Goal: Information Seeking & Learning: Check status

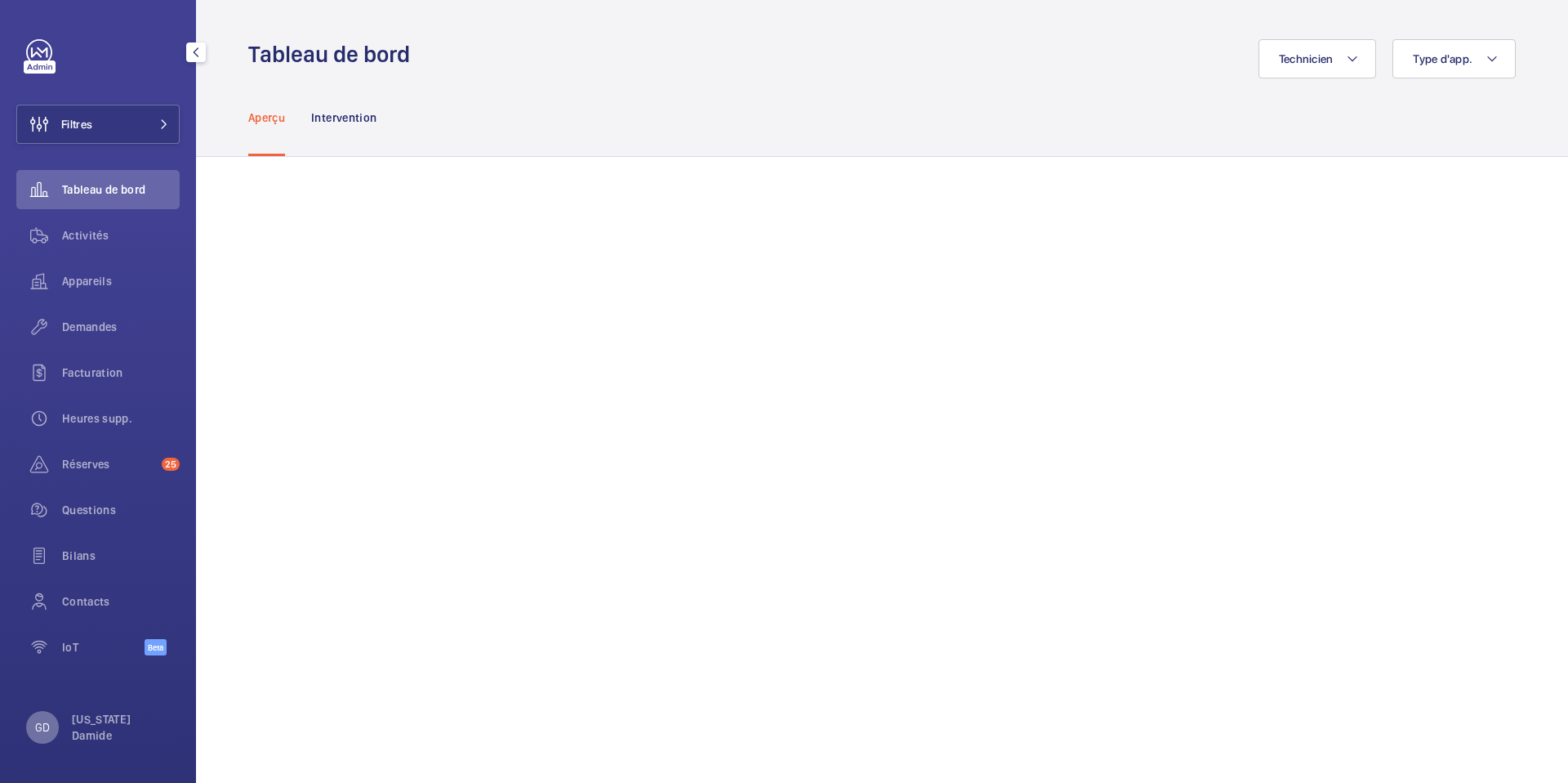
click at [36, 730] on p "GD" at bounding box center [43, 727] width 15 height 17
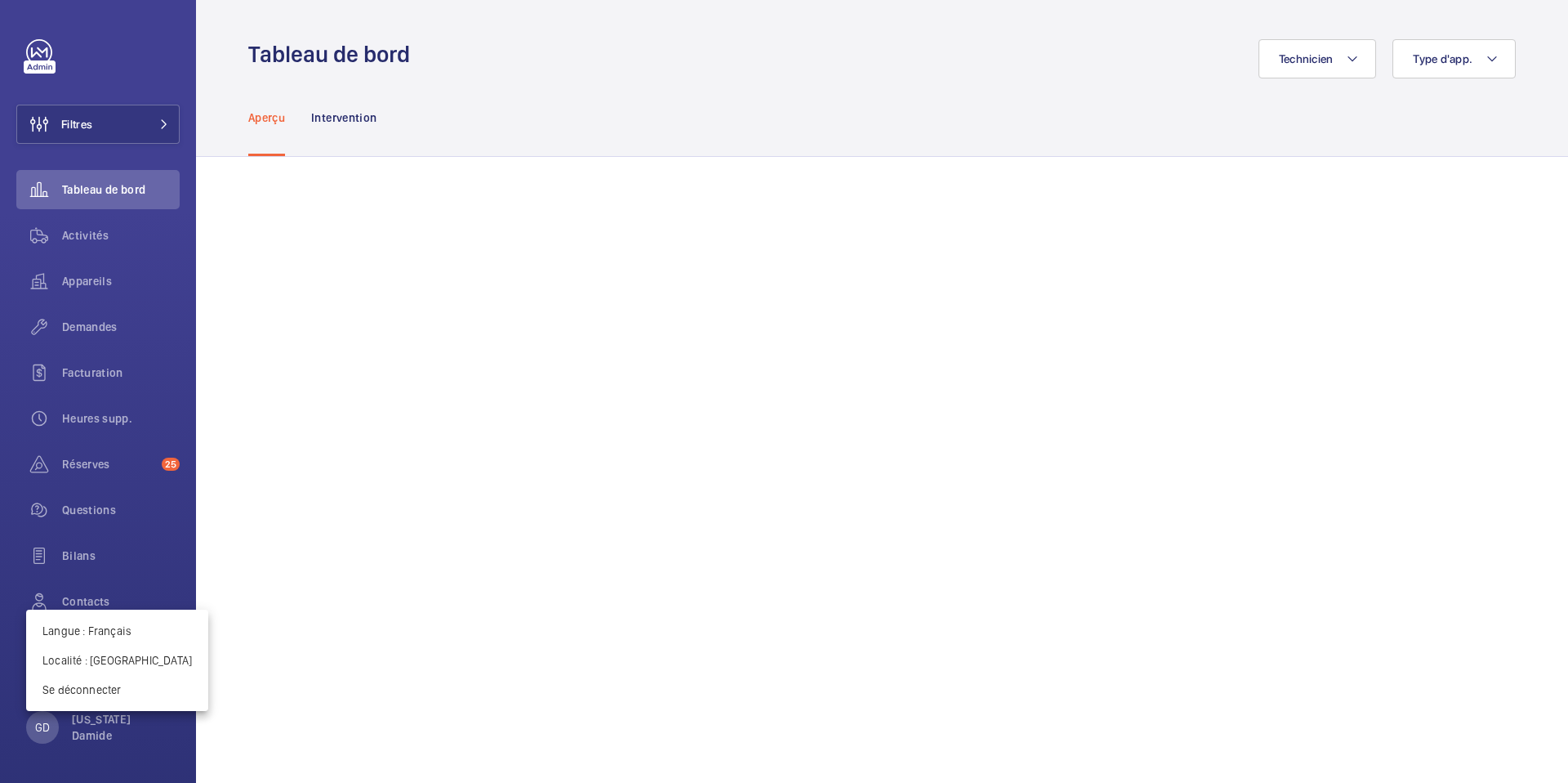
click at [101, 332] on div at bounding box center [784, 392] width 1568 height 783
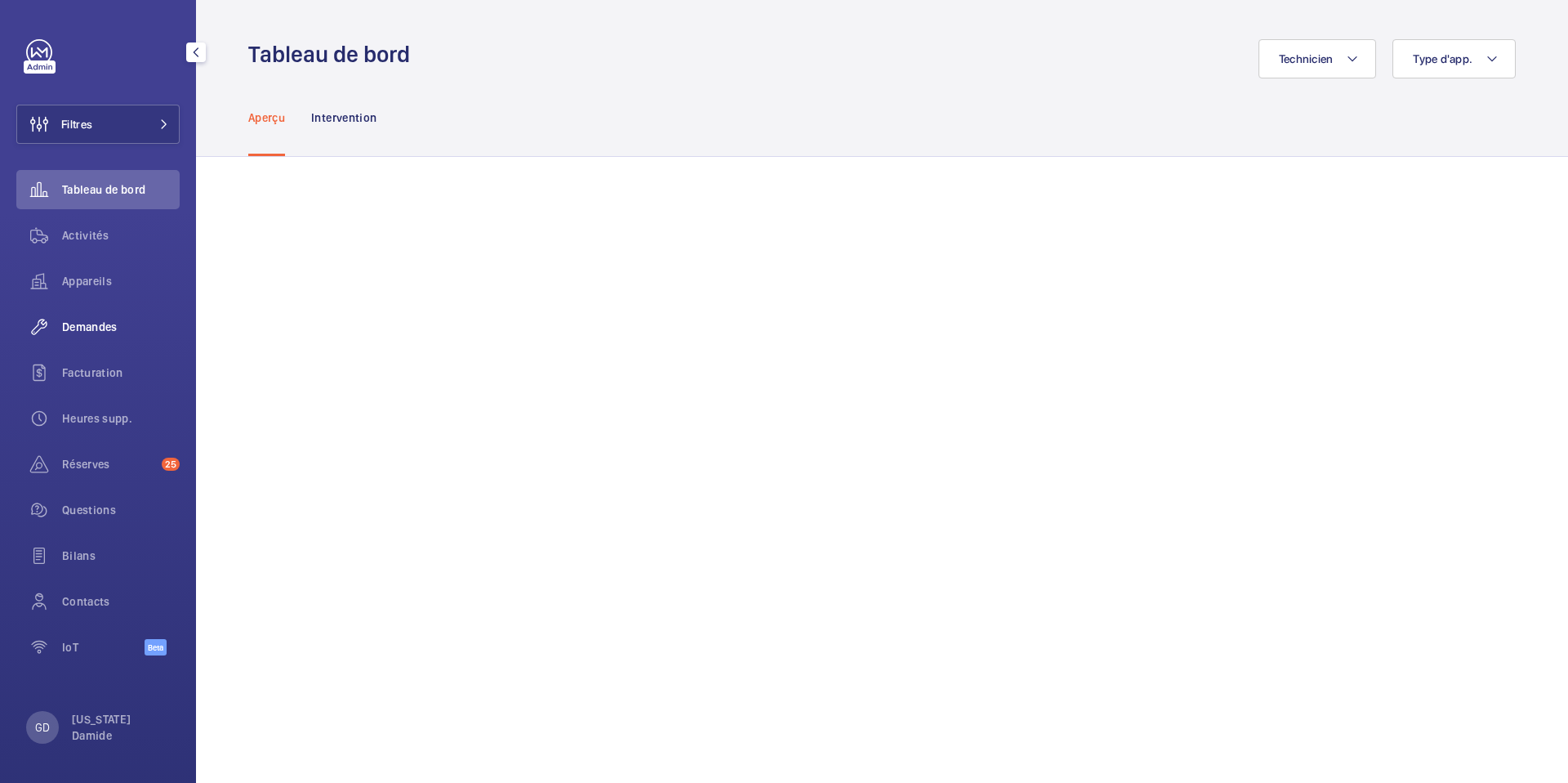
click at [110, 332] on span "Demandes" at bounding box center [121, 327] width 118 height 17
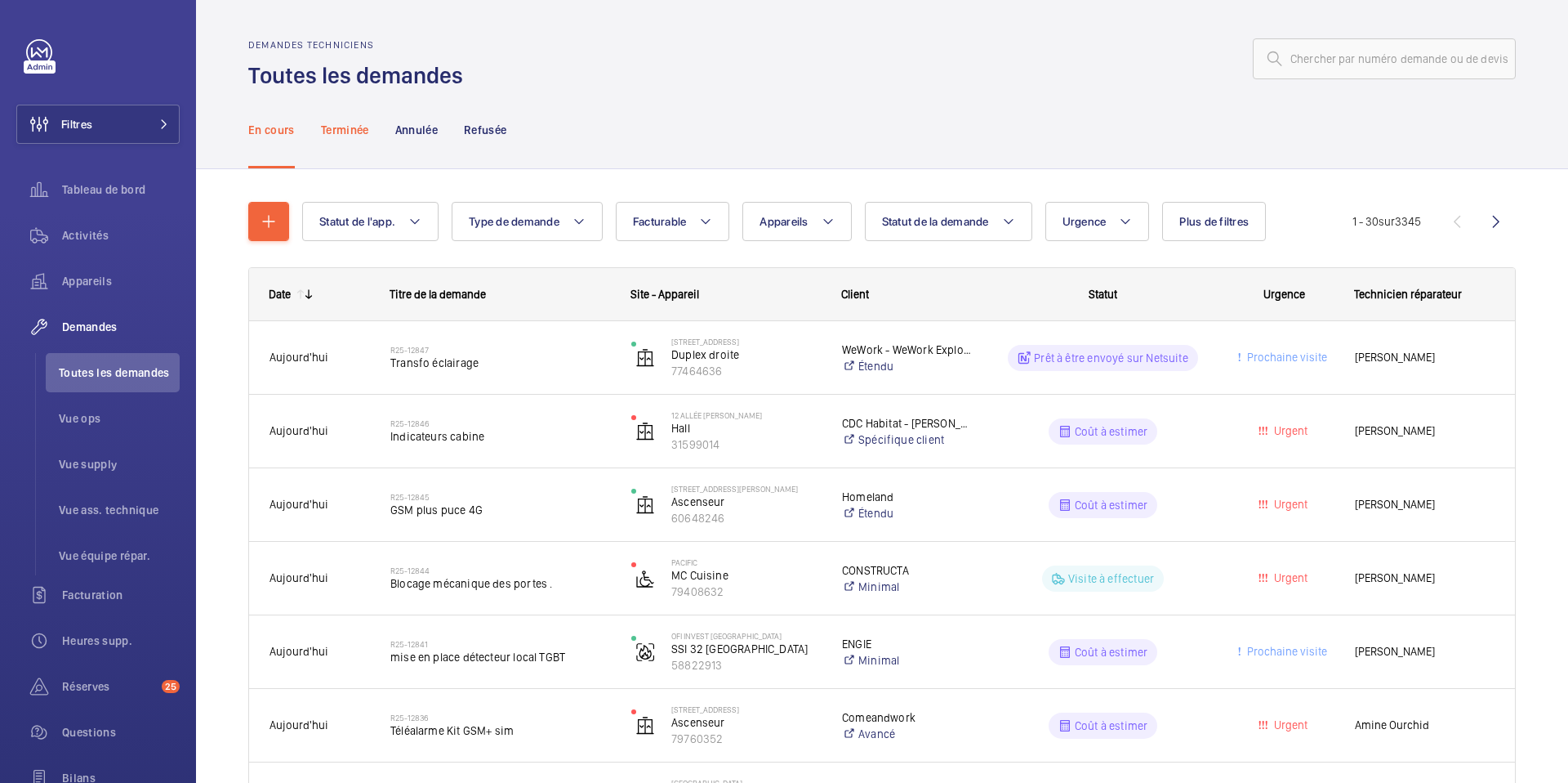
click at [361, 130] on p "Terminée" at bounding box center [345, 130] width 48 height 17
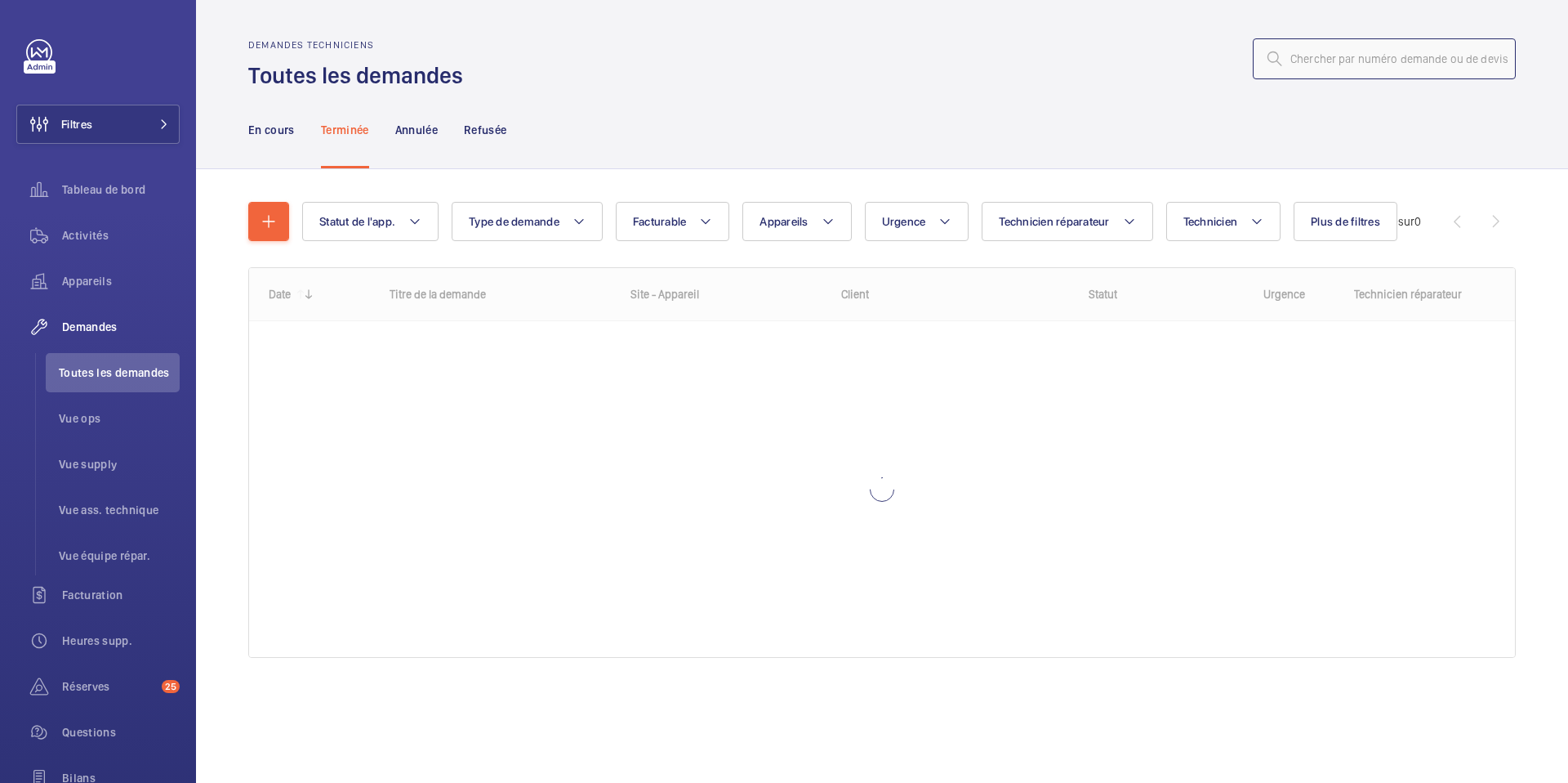
click at [1383, 60] on input "text" at bounding box center [1384, 59] width 263 height 41
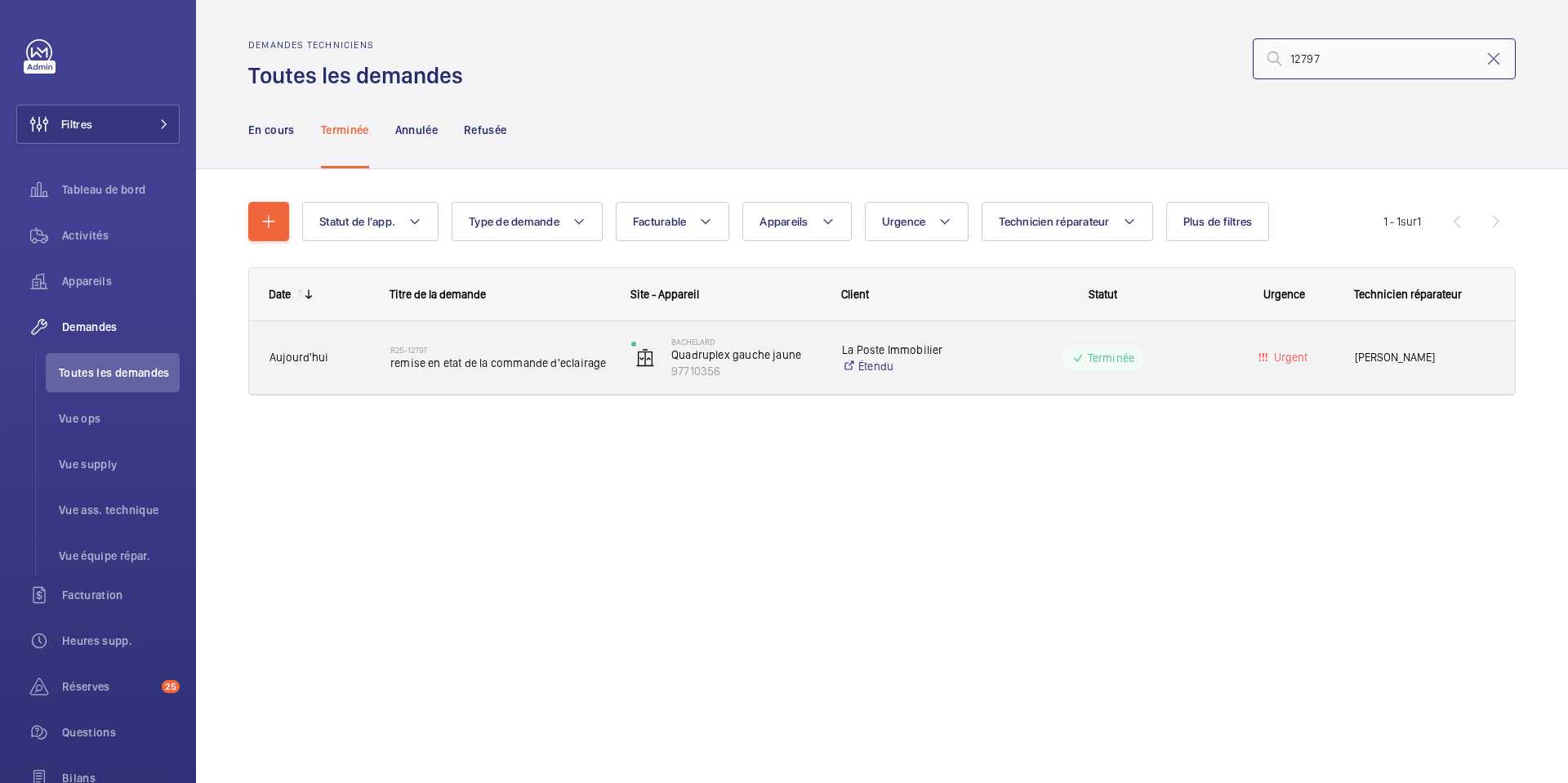
type input "12797"
click at [541, 374] on div "R25-12797 remise en etat de la commande d'eclairage" at bounding box center [500, 357] width 219 height 47
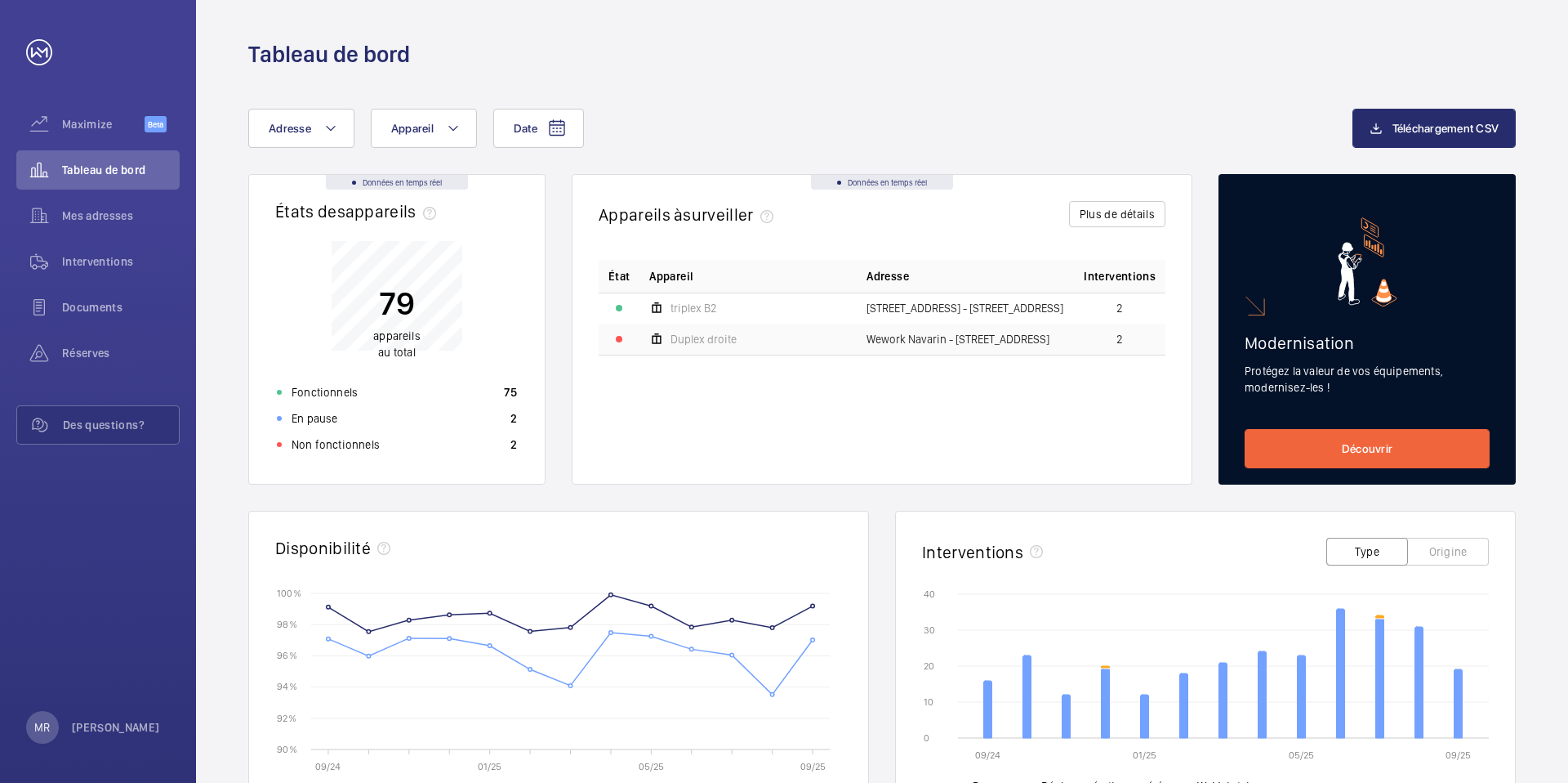
click at [948, 414] on div "État Appareil Adresse Interventions triplex [GEOGRAPHIC_DATA][STREET_ADDRESS] -…" at bounding box center [882, 358] width 567 height 198
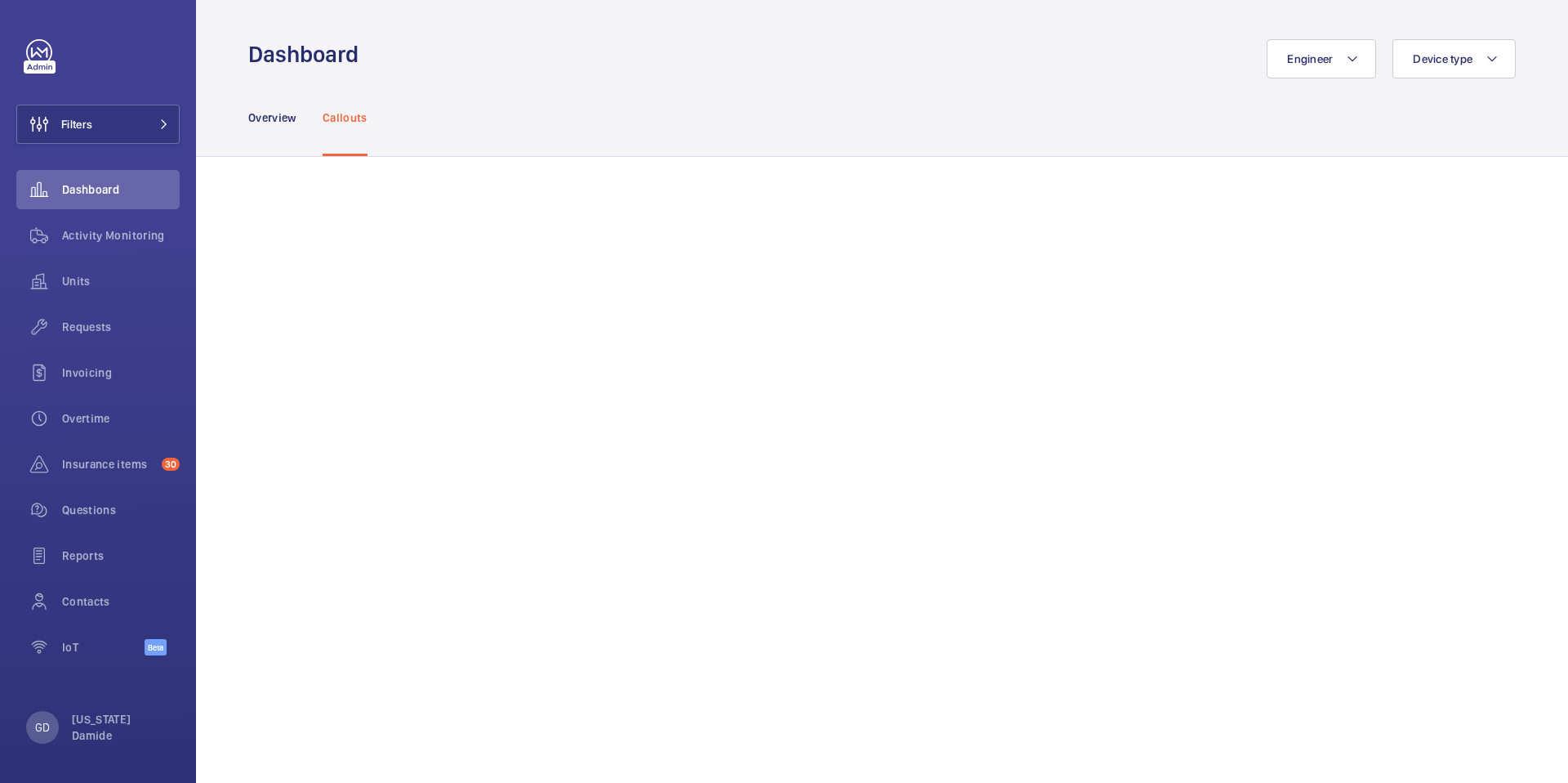
scroll to position [1426, 0]
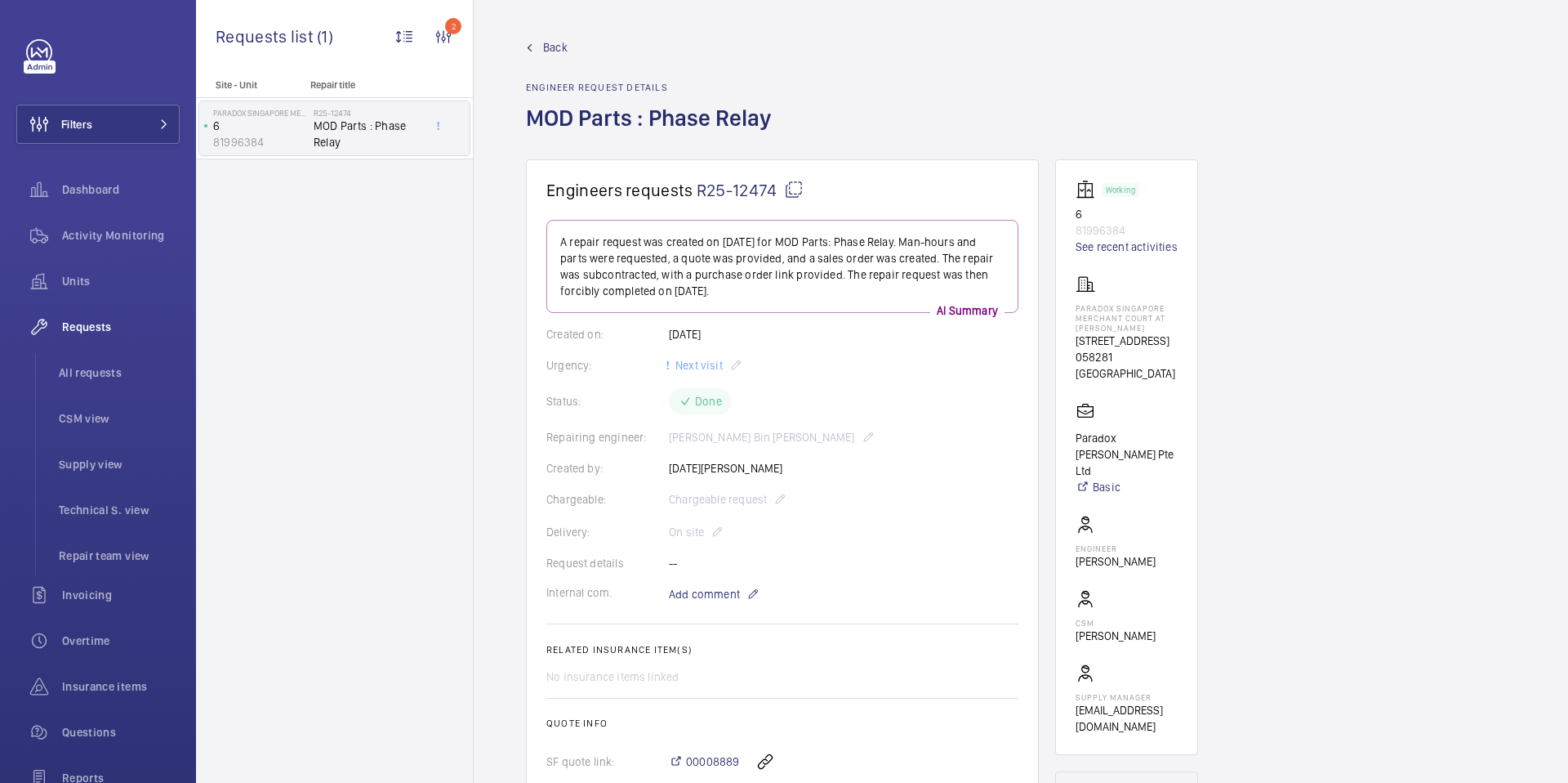
scroll to position [645, 0]
